Goal: Information Seeking & Learning: Learn about a topic

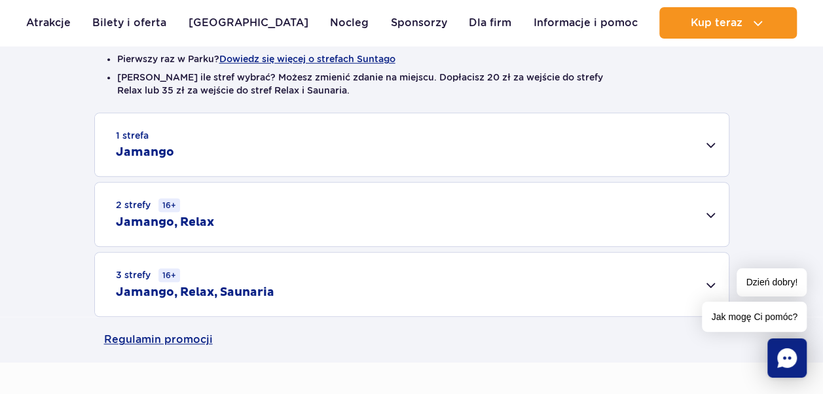
scroll to position [369, 0]
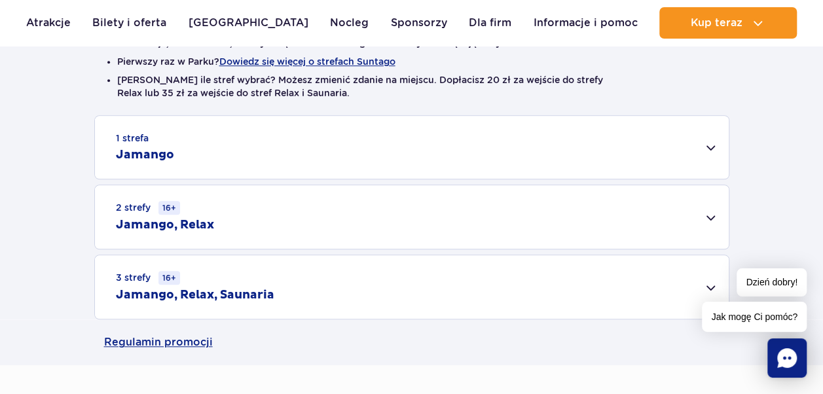
click at [713, 149] on div "1 strefa Jamango" at bounding box center [412, 147] width 634 height 63
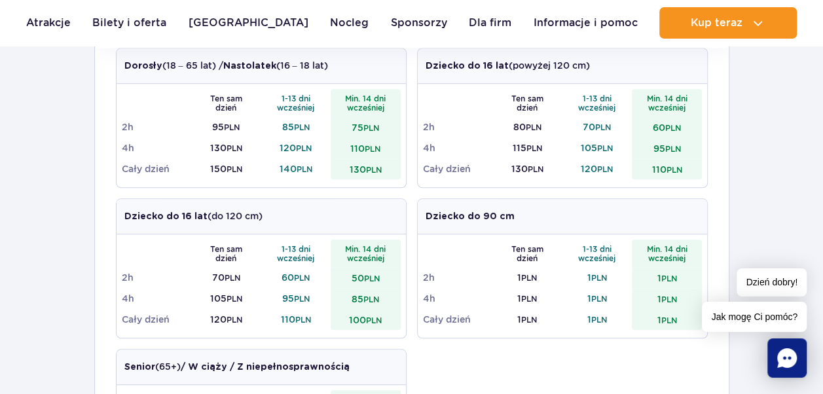
scroll to position [435, 0]
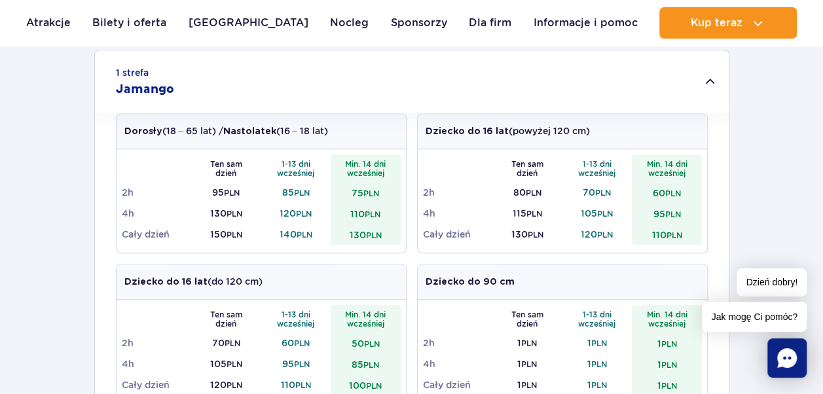
click at [738, 96] on div "1 strefa Jamango Dorosły (18 – 65 lat) / Nastolatek (16 – 18 lat) Ten sam dzień…" at bounding box center [411, 389] width 823 height 679
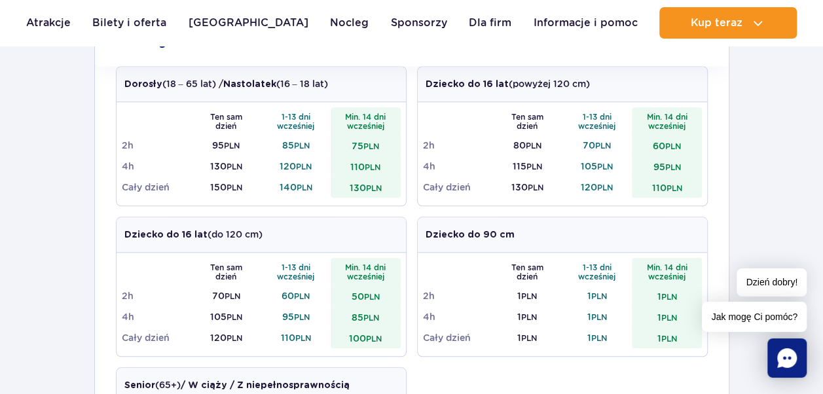
scroll to position [438, 0]
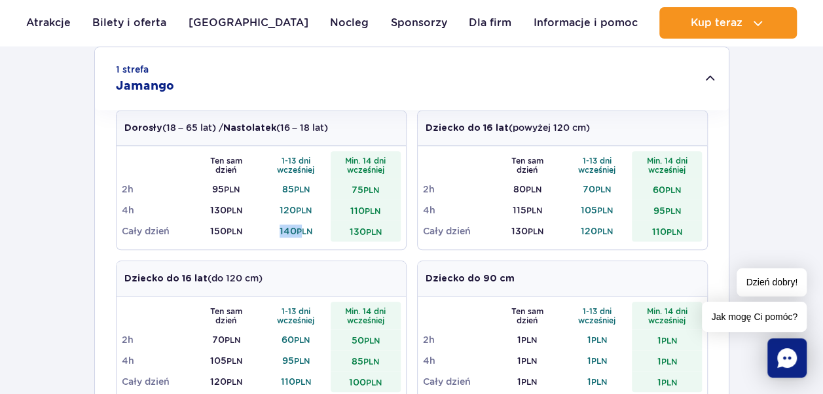
drag, startPoint x: 276, startPoint y: 228, endPoint x: 302, endPoint y: 235, distance: 26.5
click at [302, 235] on td "140 PLN" at bounding box center [296, 231] width 70 height 21
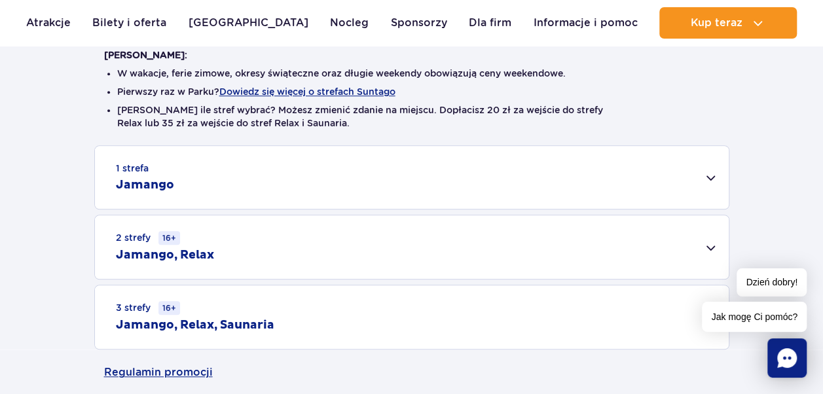
scroll to position [336, 0]
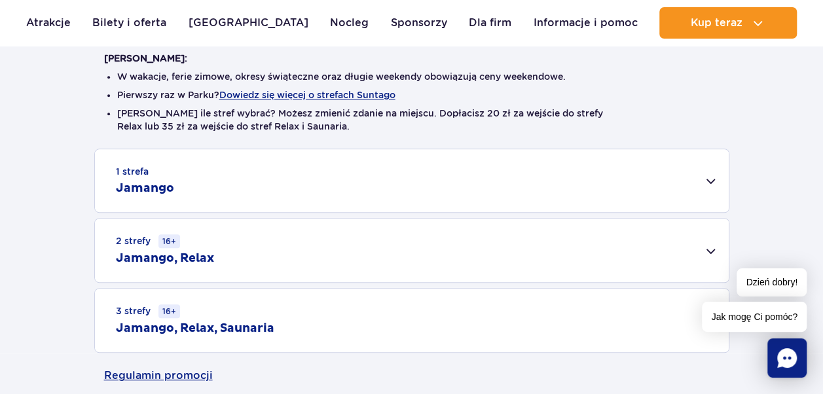
click at [697, 240] on div "2 strefy 16+ Jamango, Relax" at bounding box center [412, 250] width 634 height 63
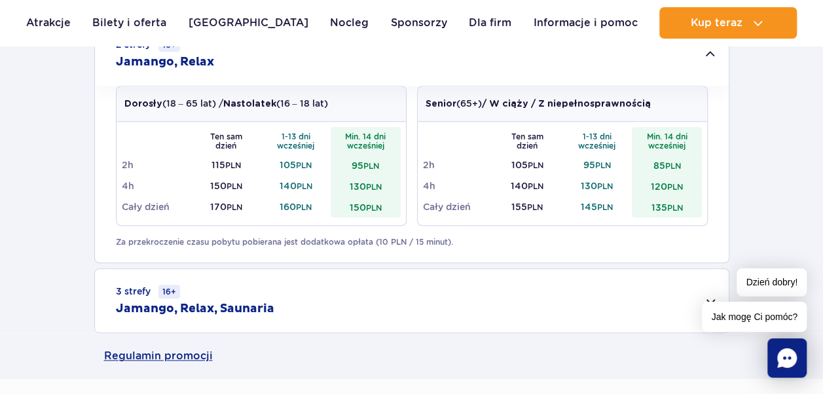
scroll to position [401, 0]
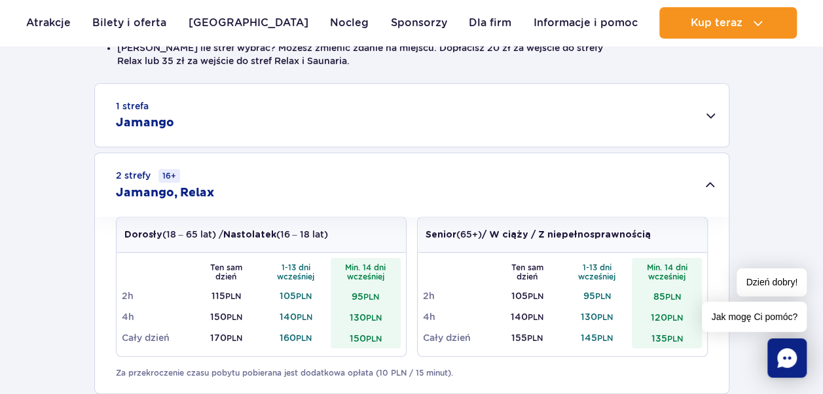
click at [148, 115] on h2 "Jamango" at bounding box center [145, 123] width 58 height 16
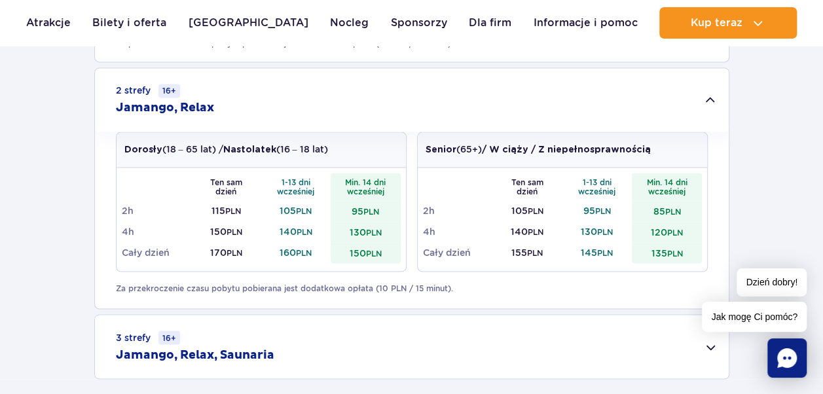
scroll to position [990, 0]
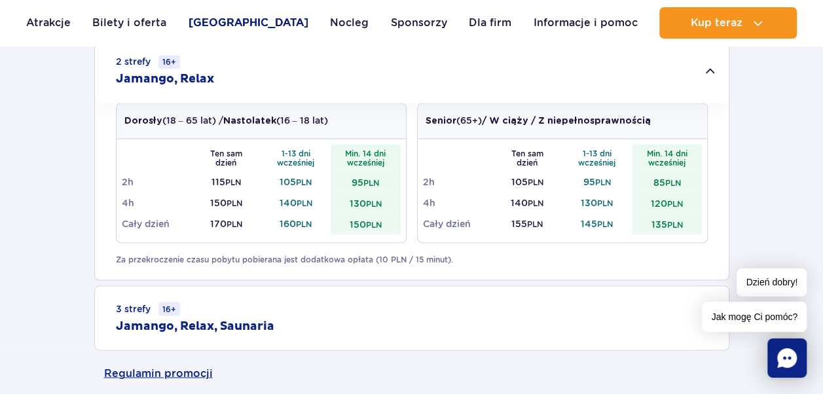
click at [208, 25] on link "[GEOGRAPHIC_DATA]" at bounding box center [249, 22] width 120 height 31
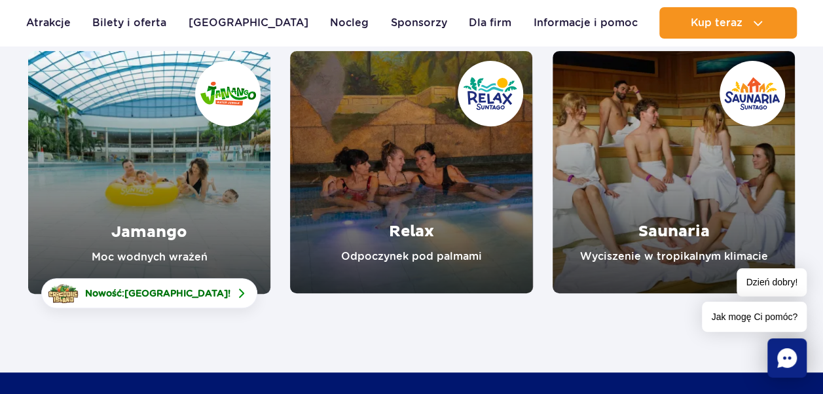
scroll to position [154, 0]
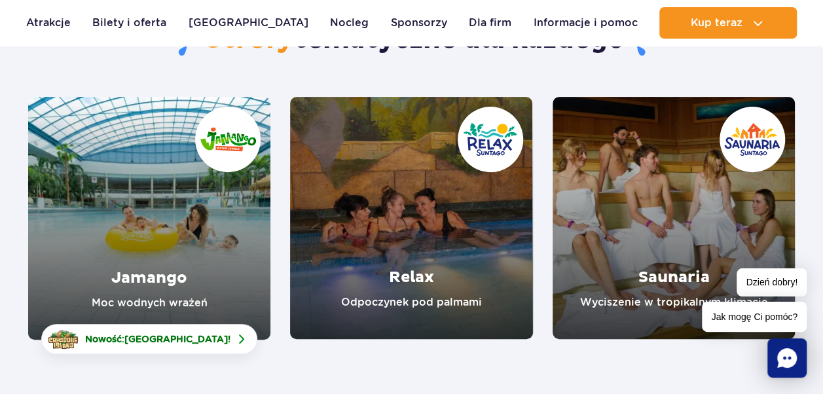
click at [382, 214] on link "Relax" at bounding box center [411, 218] width 242 height 242
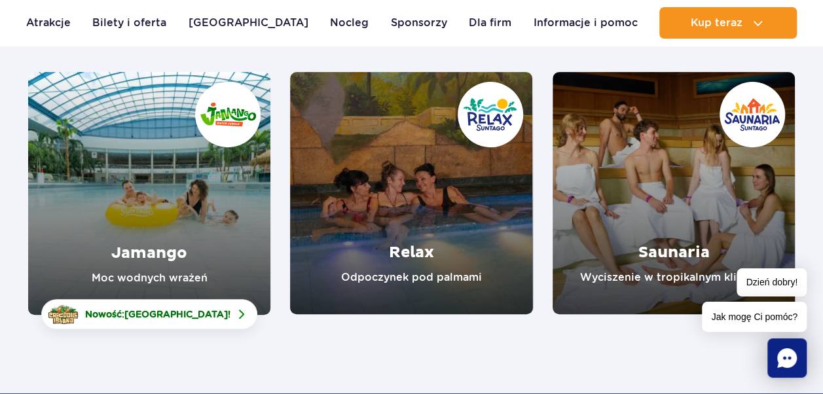
scroll to position [196, 0]
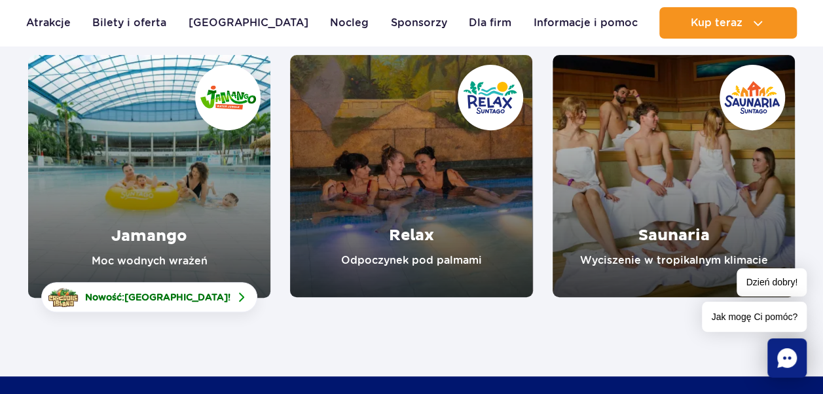
click at [203, 191] on link "Jamango" at bounding box center [149, 176] width 242 height 243
click at [433, 185] on link "Relax" at bounding box center [411, 176] width 242 height 242
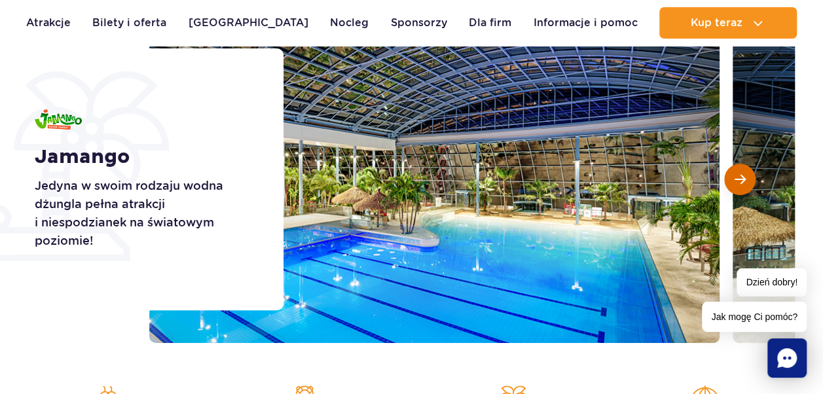
click at [746, 179] on button "Następny slajd" at bounding box center [739, 179] width 31 height 31
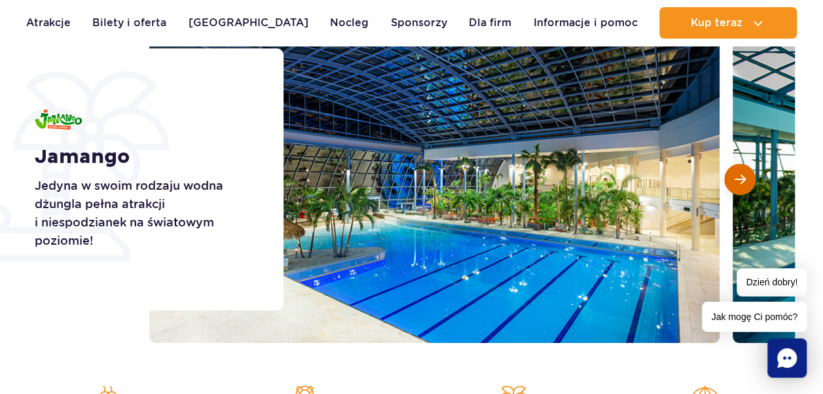
click at [745, 178] on button "Następny slajd" at bounding box center [739, 179] width 31 height 31
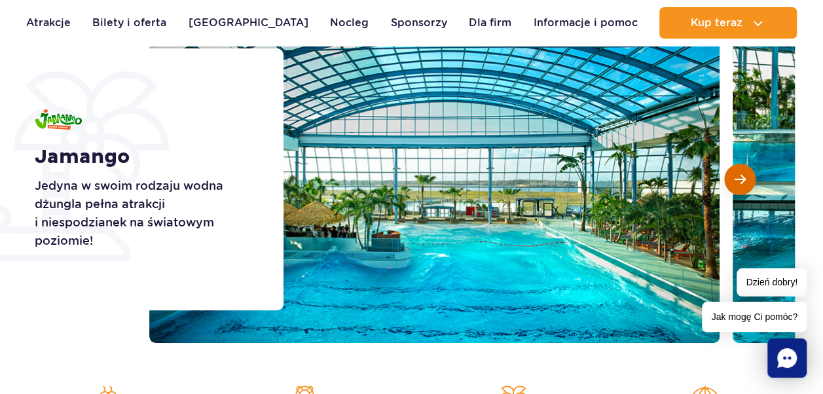
click at [745, 178] on button "Następny slajd" at bounding box center [739, 179] width 31 height 31
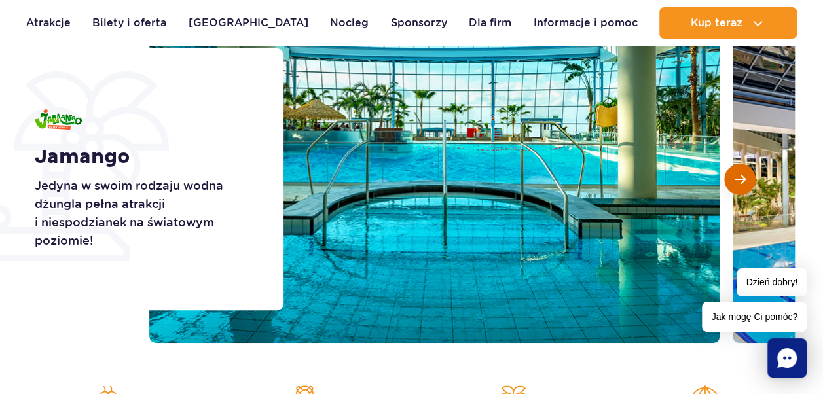
click at [745, 178] on button "Następny slajd" at bounding box center [739, 179] width 31 height 31
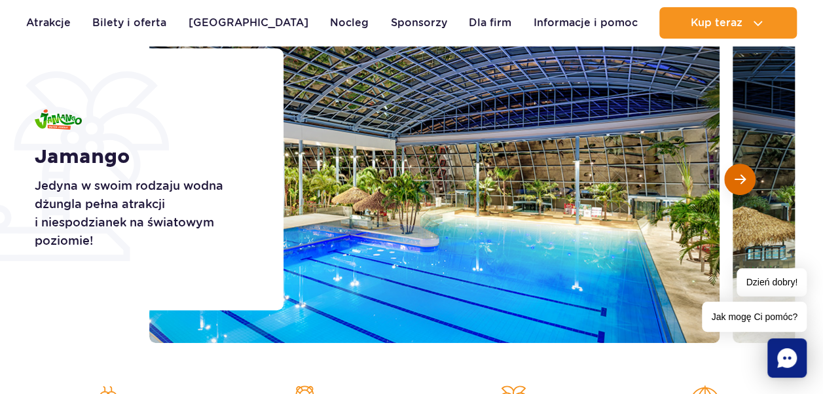
click at [745, 178] on button "Następny slajd" at bounding box center [739, 179] width 31 height 31
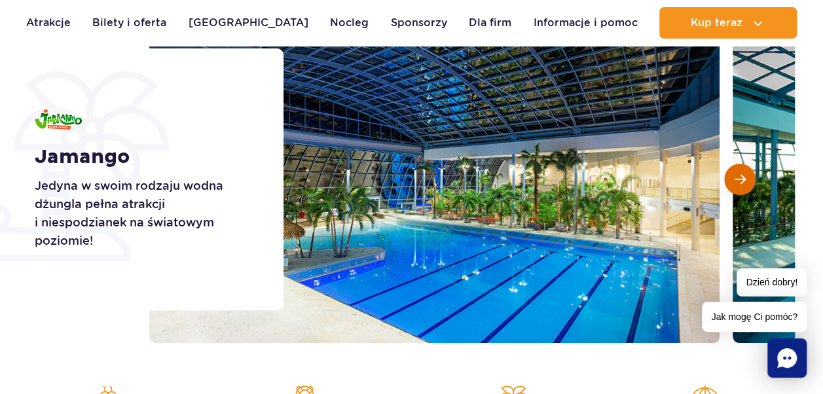
click at [745, 178] on button "Następny slajd" at bounding box center [739, 179] width 31 height 31
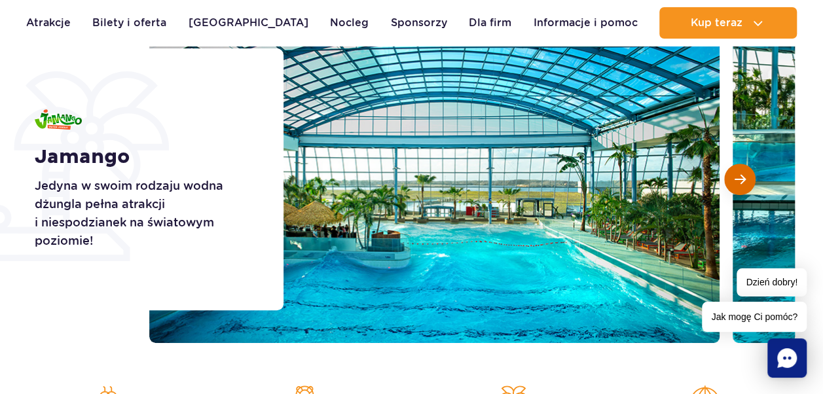
click at [745, 178] on button "Następny slajd" at bounding box center [739, 179] width 31 height 31
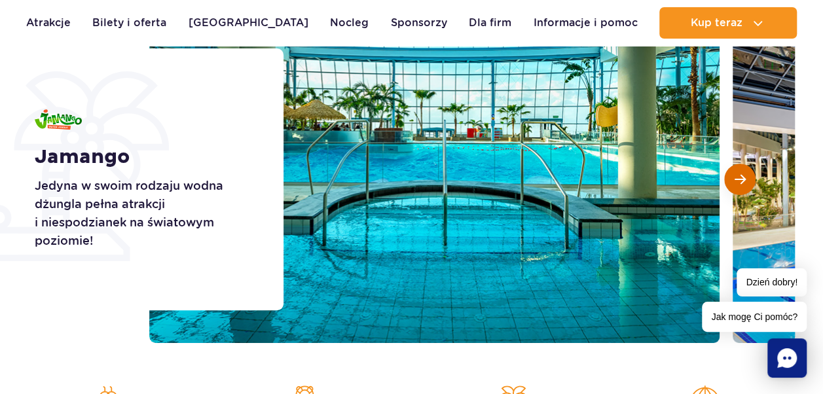
click at [745, 178] on button "Następny slajd" at bounding box center [739, 179] width 31 height 31
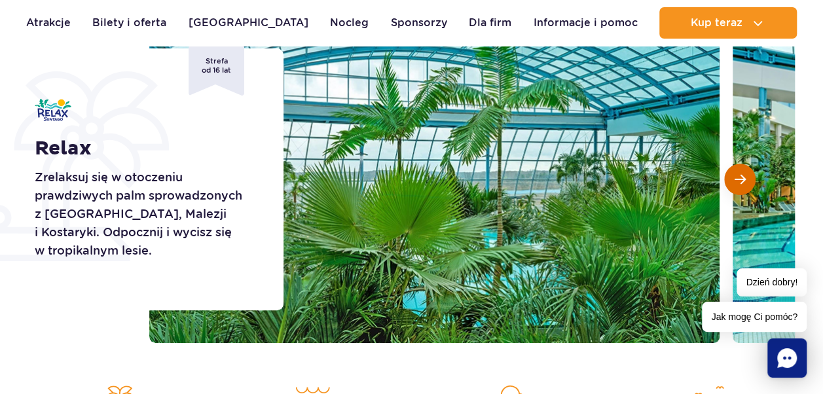
click at [745, 179] on span "Następny slajd" at bounding box center [739, 179] width 11 height 12
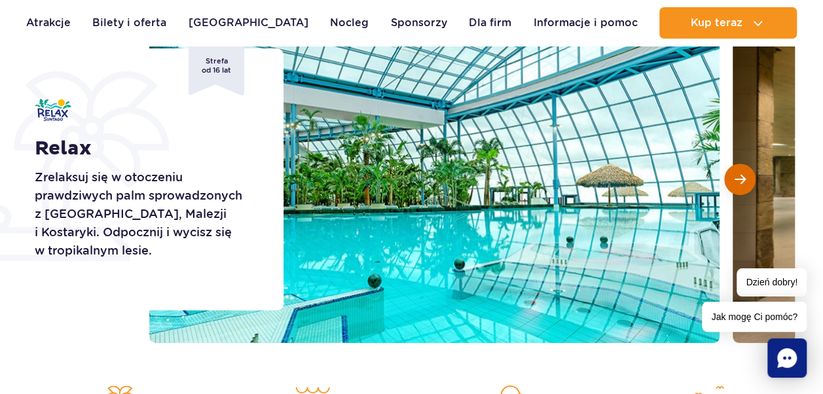
click at [741, 178] on span "Następny slajd" at bounding box center [739, 179] width 11 height 12
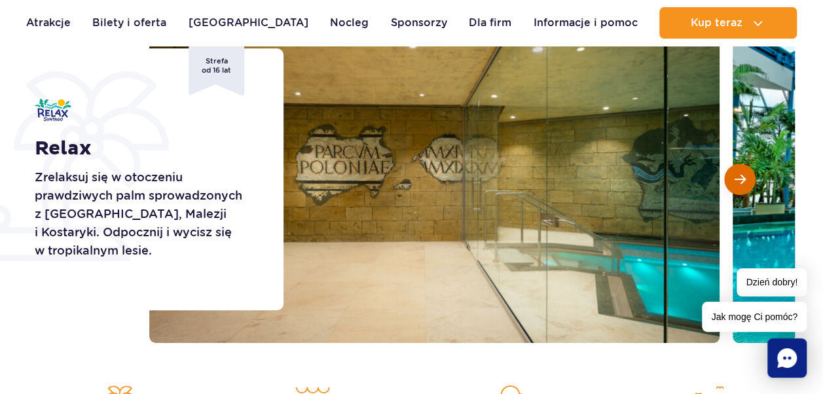
click at [740, 178] on span "Następny slajd" at bounding box center [739, 179] width 11 height 12
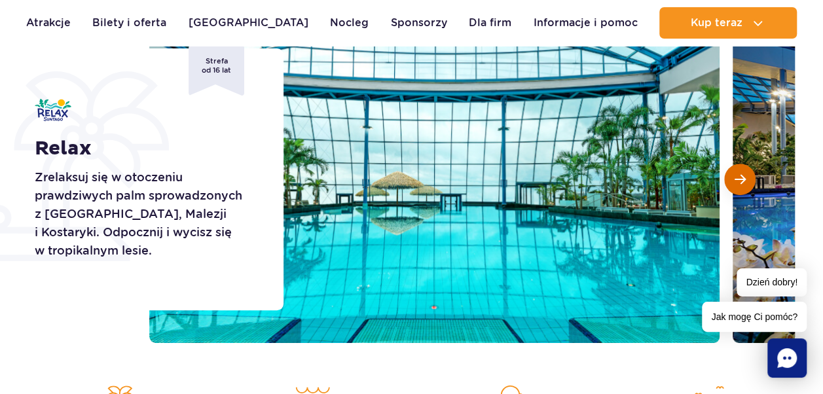
click at [740, 178] on span "Następny slajd" at bounding box center [739, 179] width 11 height 12
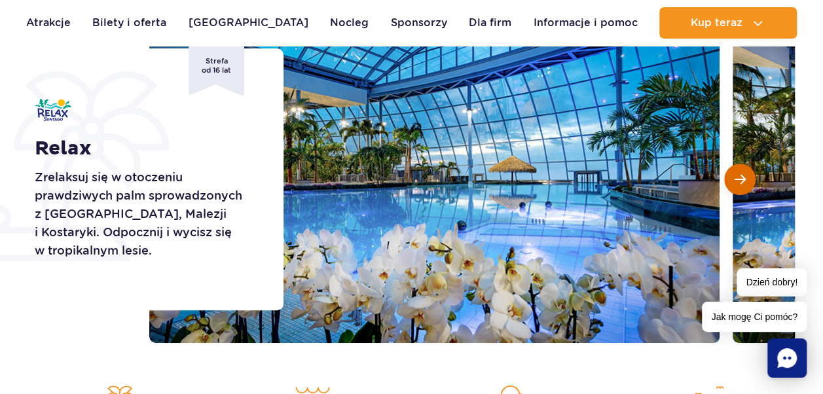
click at [740, 178] on span "Następny slajd" at bounding box center [739, 179] width 11 height 12
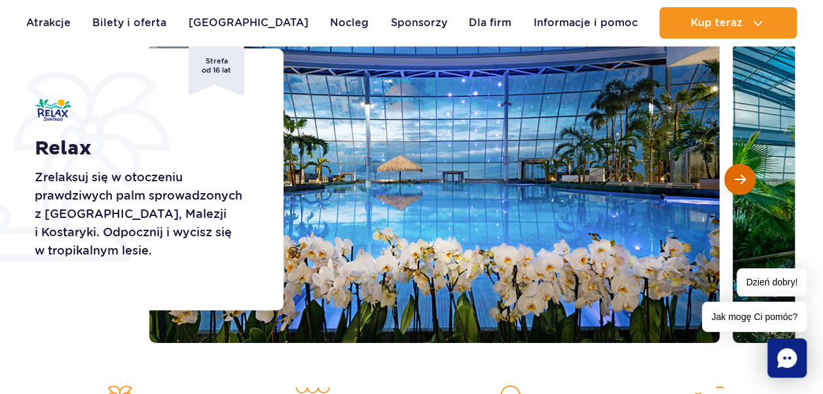
click at [740, 178] on span "Następny slajd" at bounding box center [739, 179] width 11 height 12
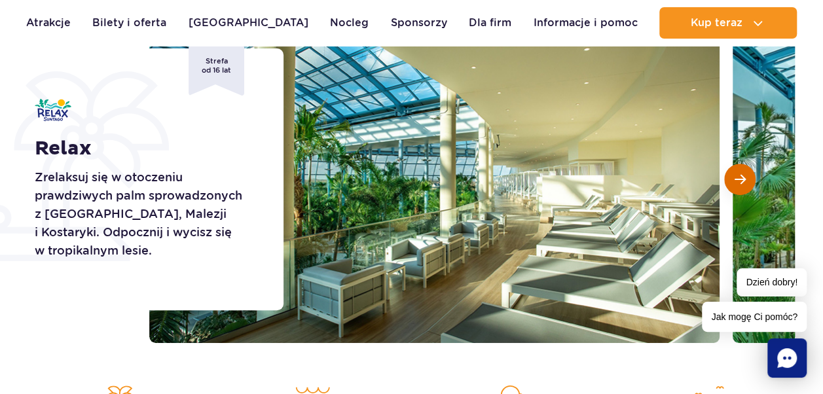
click at [734, 177] on span "Następny slajd" at bounding box center [739, 179] width 11 height 12
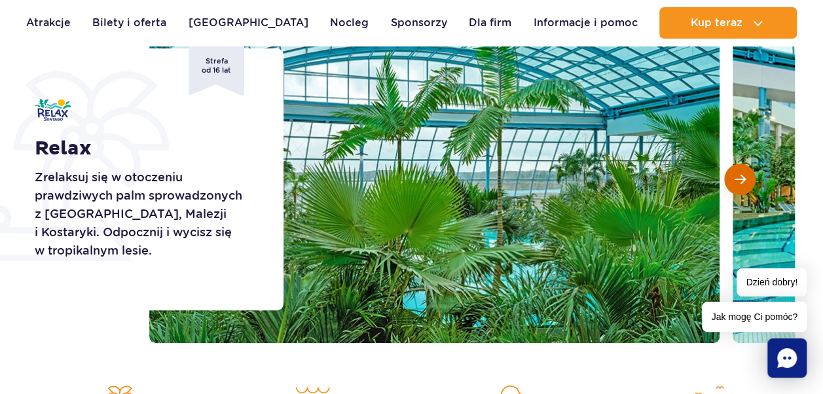
click at [734, 177] on span "Następny slajd" at bounding box center [739, 179] width 11 height 12
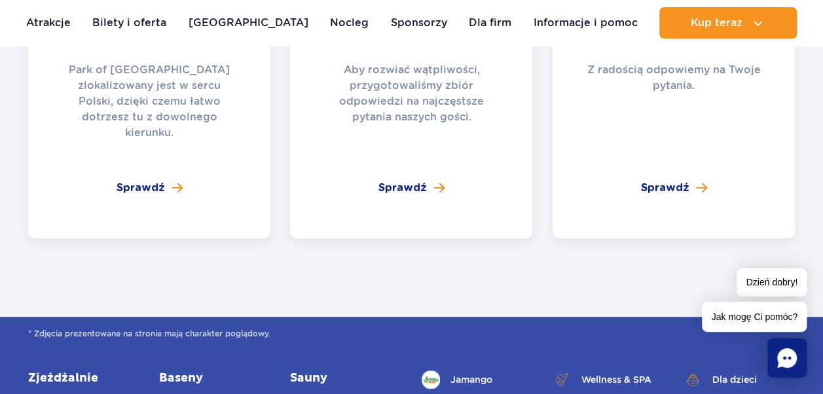
scroll to position [2684, 0]
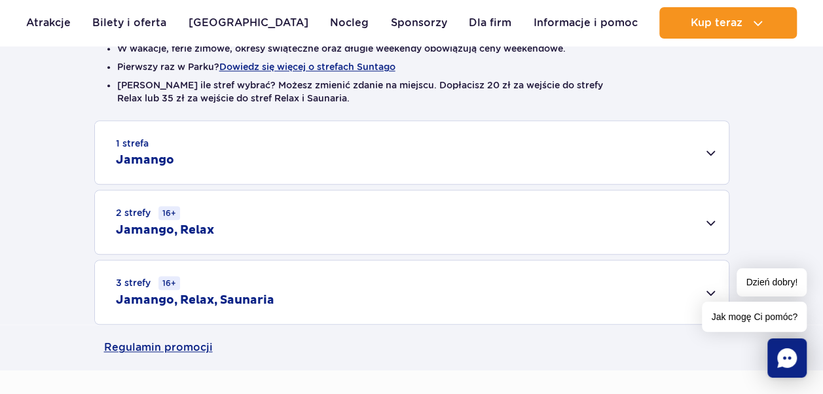
scroll to position [393, 0]
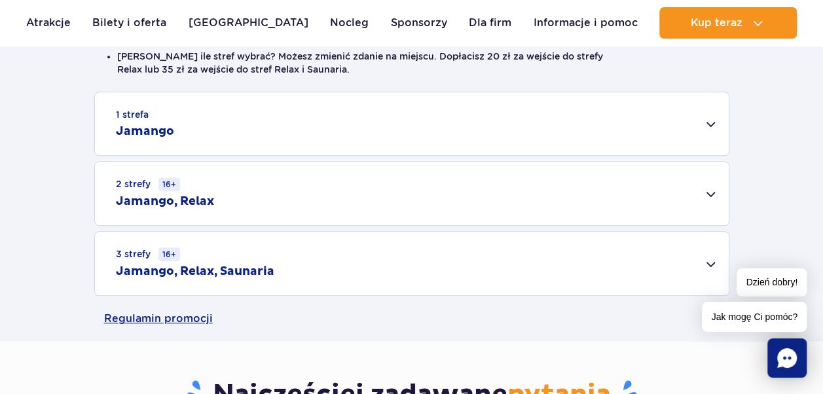
click at [288, 195] on div "2 strefy 16+ Jamango, Relax" at bounding box center [412, 193] width 634 height 63
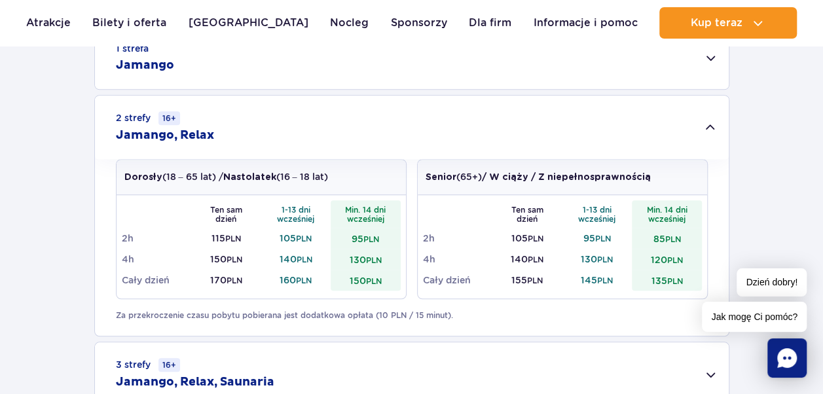
scroll to position [524, 0]
